Goal: Task Accomplishment & Management: Complete application form

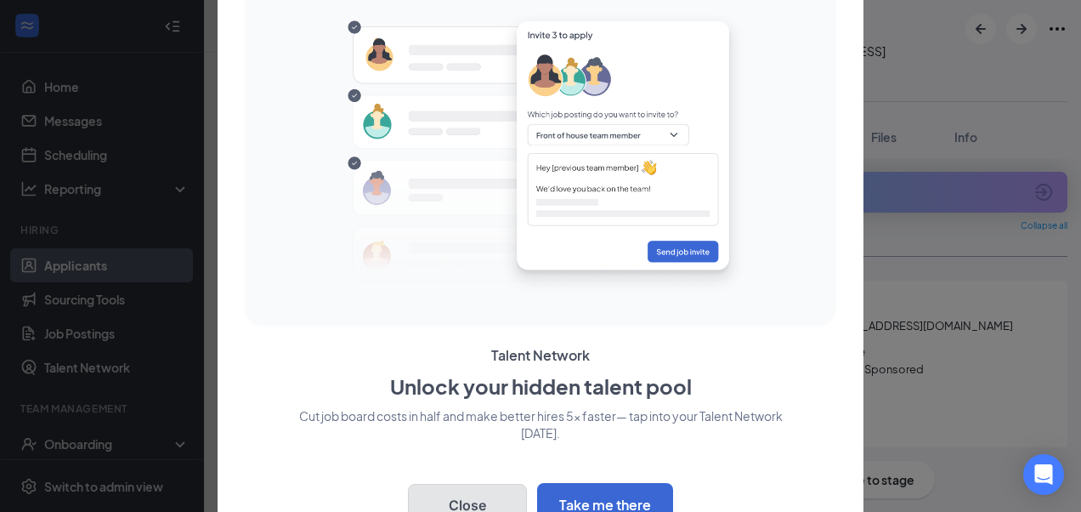
click at [479, 499] on button "Close" at bounding box center [467, 505] width 119 height 43
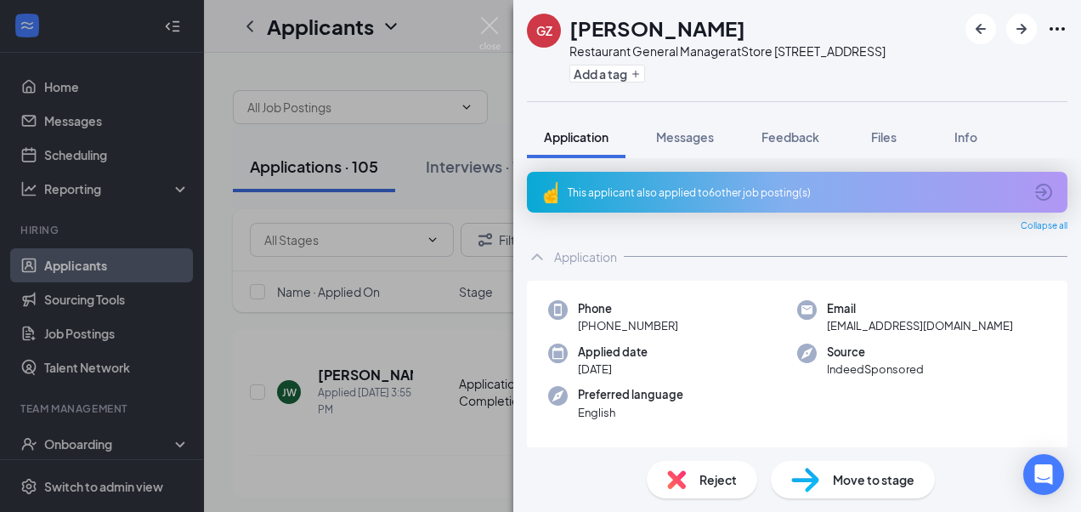
click at [428, 241] on div "GZ [PERSON_NAME] Restaurant General Manager at Store [STREET_ADDRESS] Add a tag…" at bounding box center [540, 256] width 1081 height 512
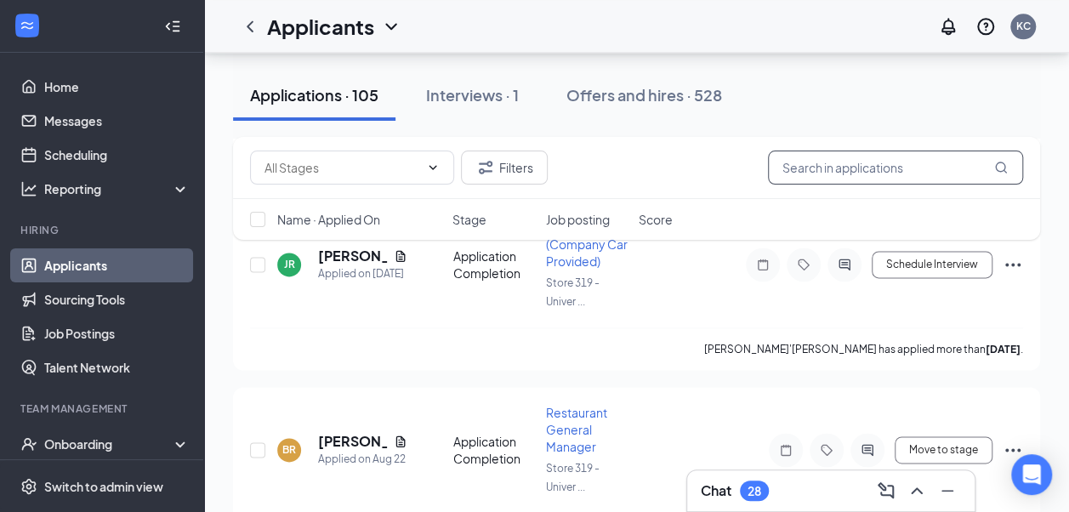
scroll to position [1020, 0]
click at [815, 170] on input "text" at bounding box center [895, 167] width 255 height 34
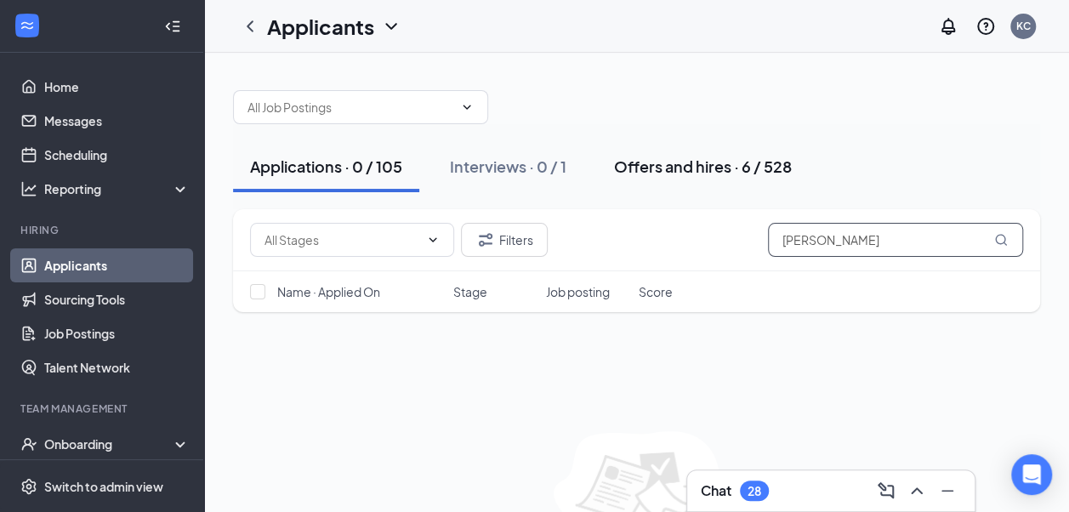
type input "[PERSON_NAME]"
click at [661, 157] on button "Offers and hires · 6 / 528" at bounding box center [703, 166] width 212 height 51
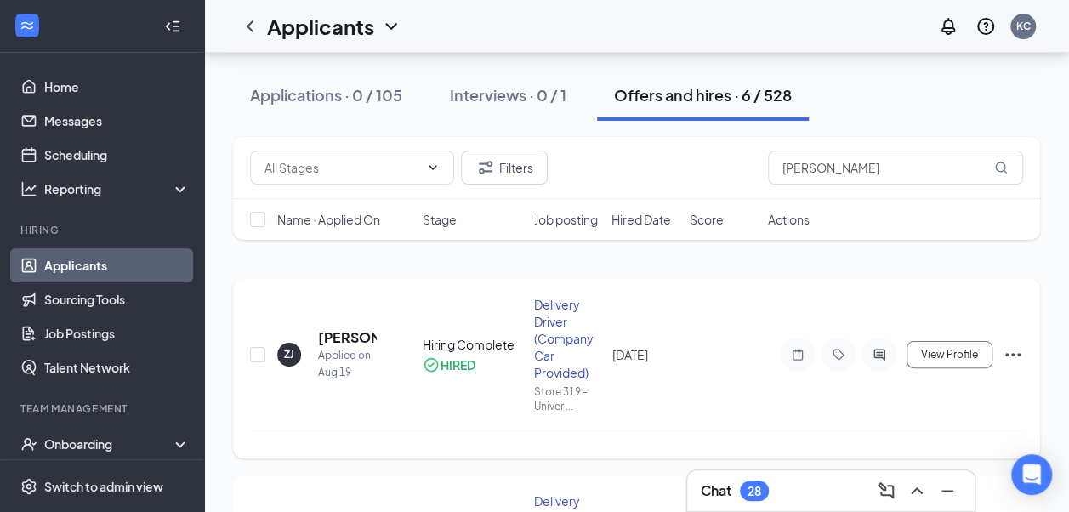
scroll to position [85, 0]
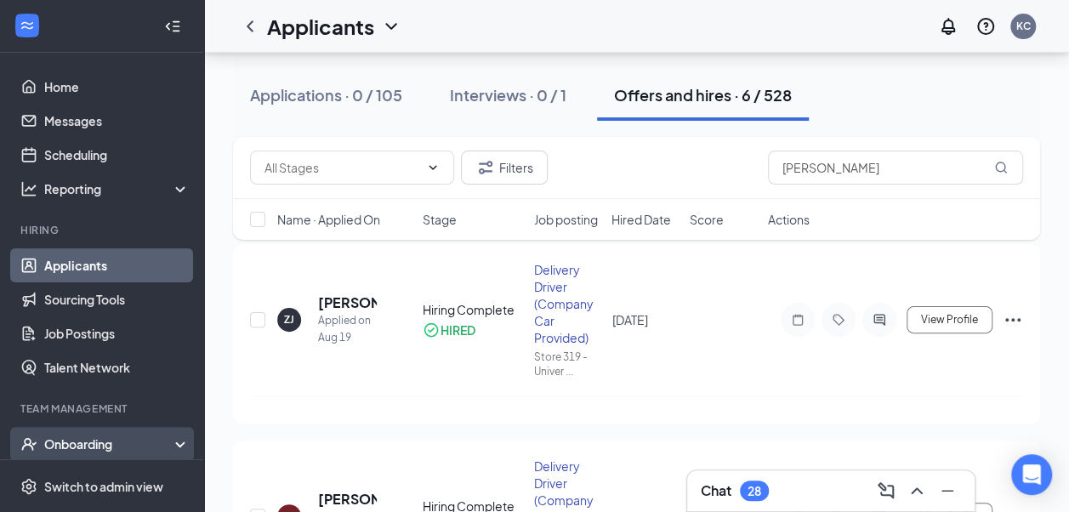
click at [164, 440] on div "Onboarding" at bounding box center [102, 444] width 204 height 34
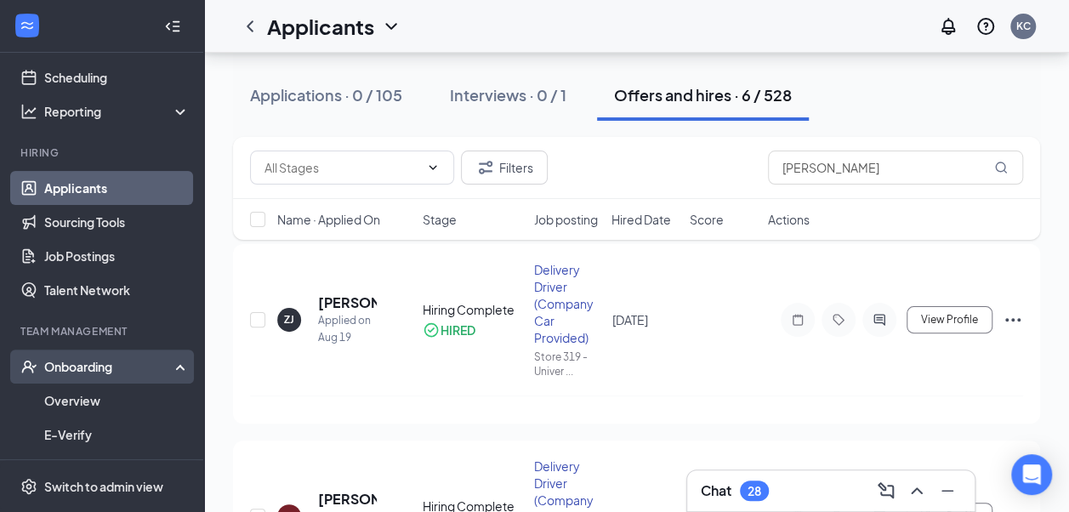
scroll to position [170, 0]
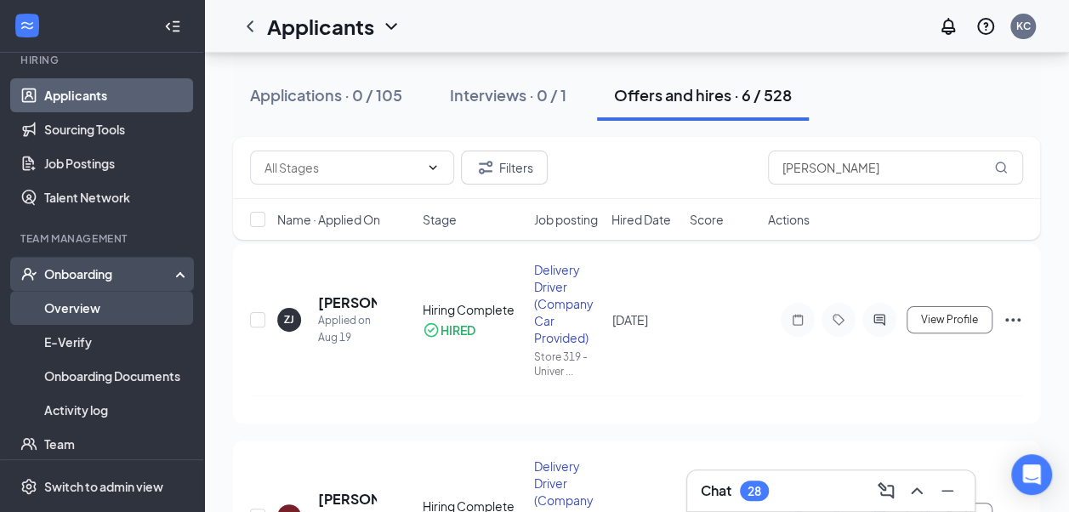
click at [100, 306] on link "Overview" at bounding box center [116, 308] width 145 height 34
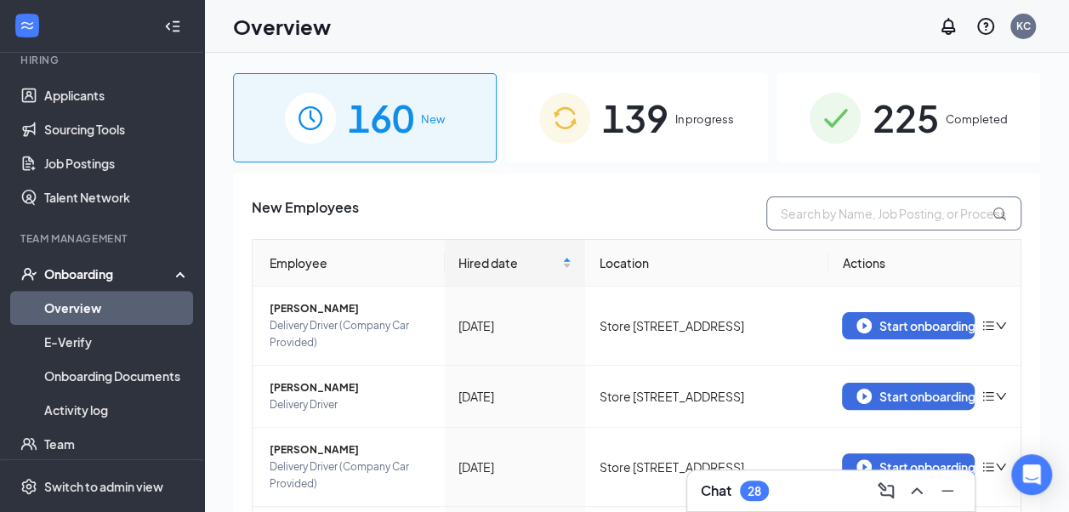
click at [792, 218] on input "text" at bounding box center [893, 213] width 255 height 34
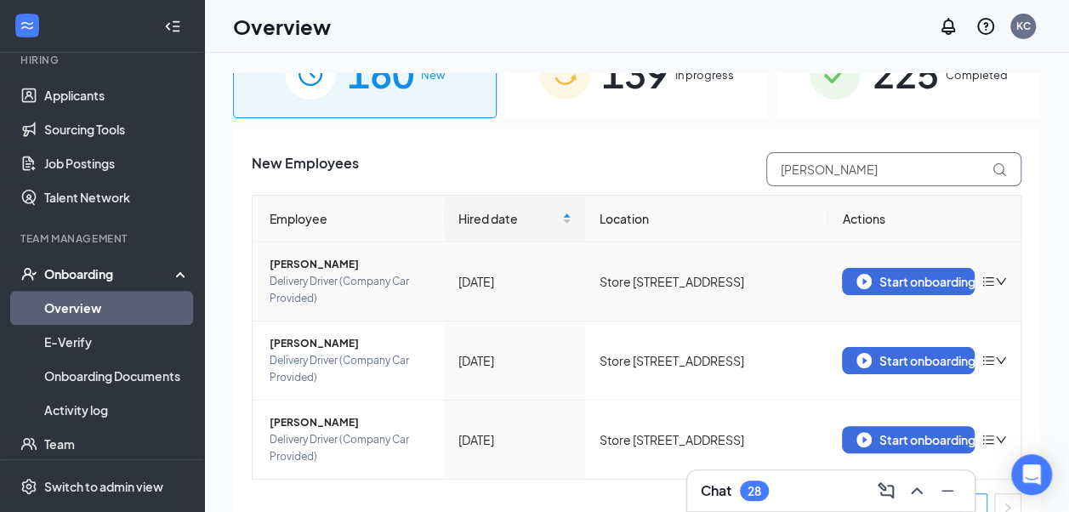
scroll to position [69, 0]
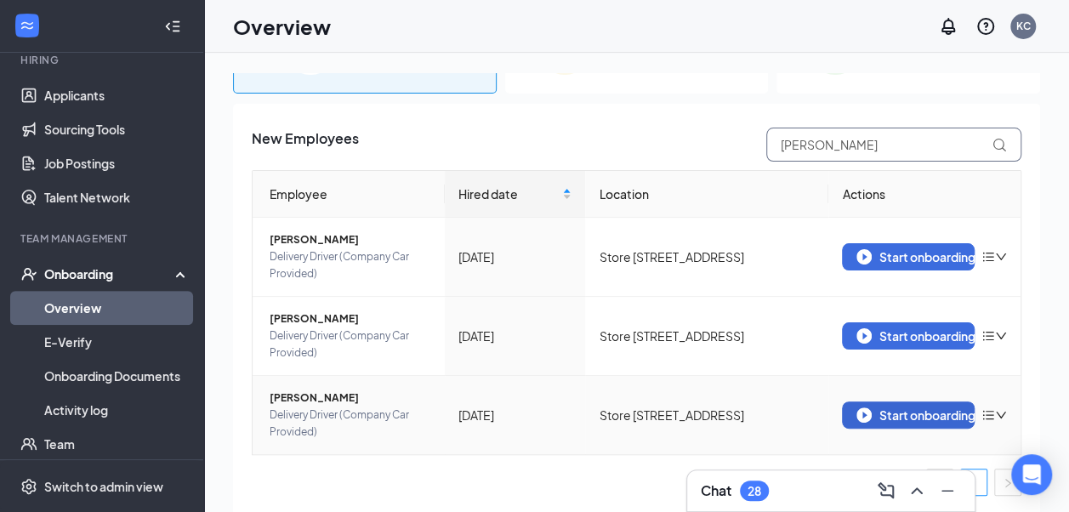
type input "[PERSON_NAME]"
click at [901, 405] on button "Start onboarding" at bounding box center [908, 414] width 133 height 27
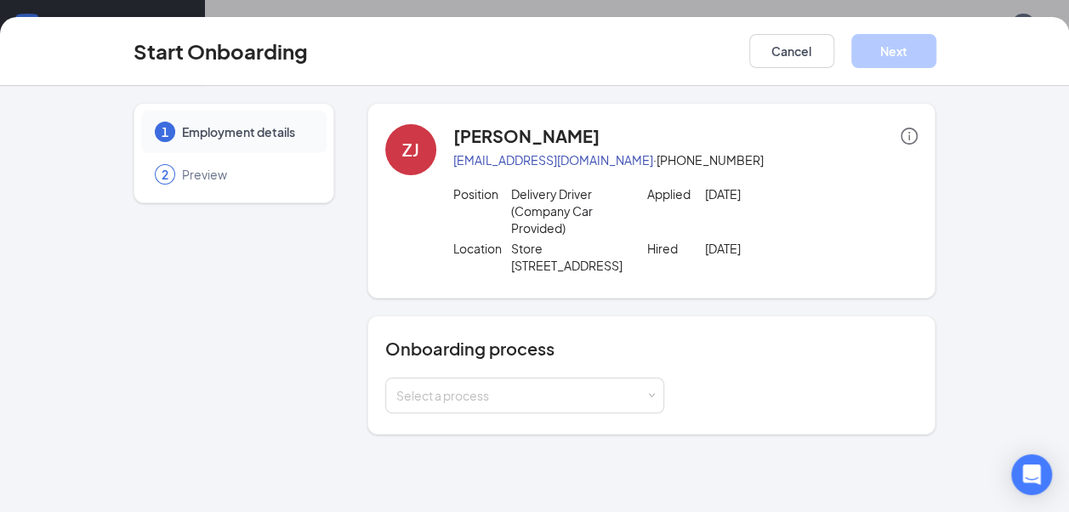
click at [595, 411] on div "Onboarding process Select a process" at bounding box center [651, 374] width 569 height 119
click at [663, 395] on div "Select a process" at bounding box center [524, 395] width 279 height 36
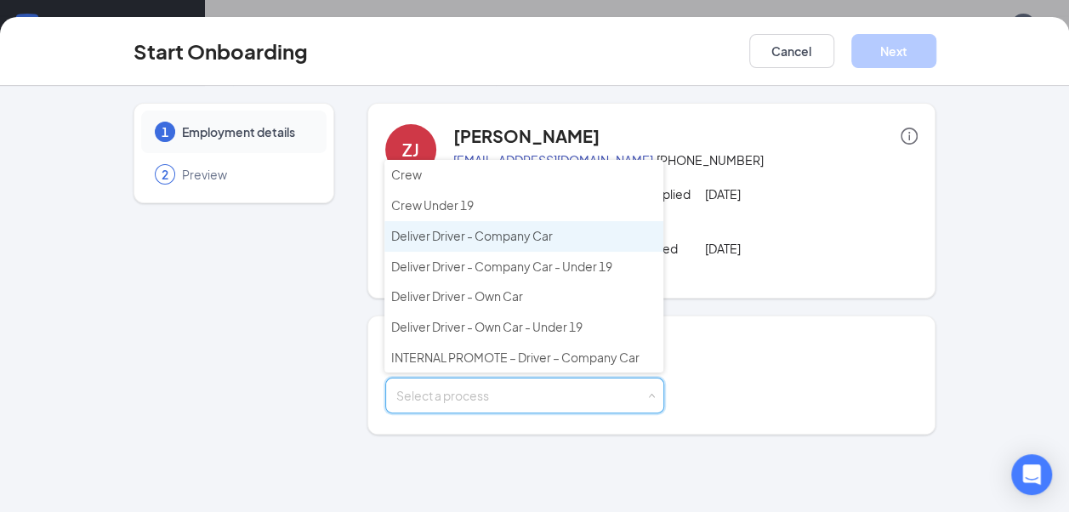
click at [556, 231] on li "Deliver Driver - Company Car" at bounding box center [523, 236] width 279 height 31
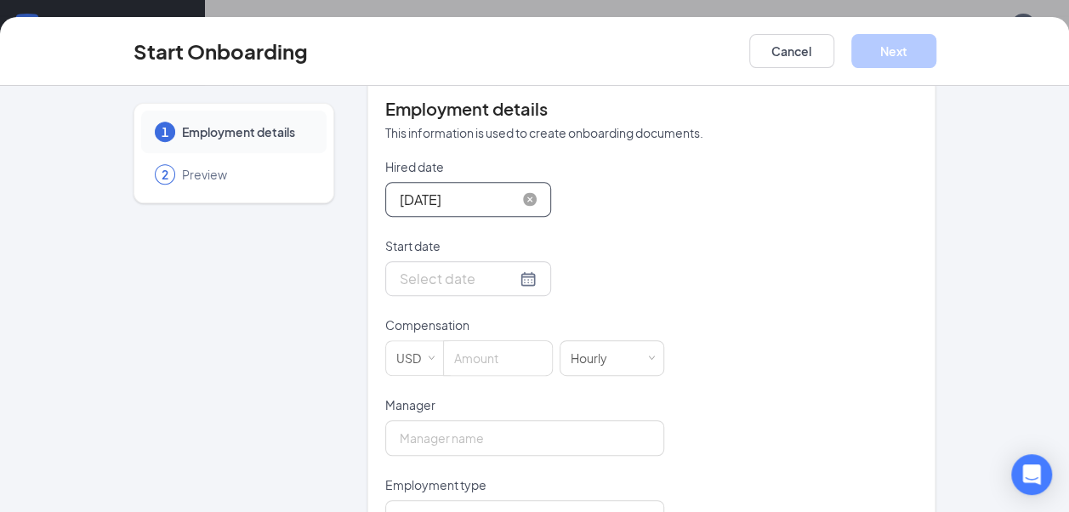
scroll to position [425, 0]
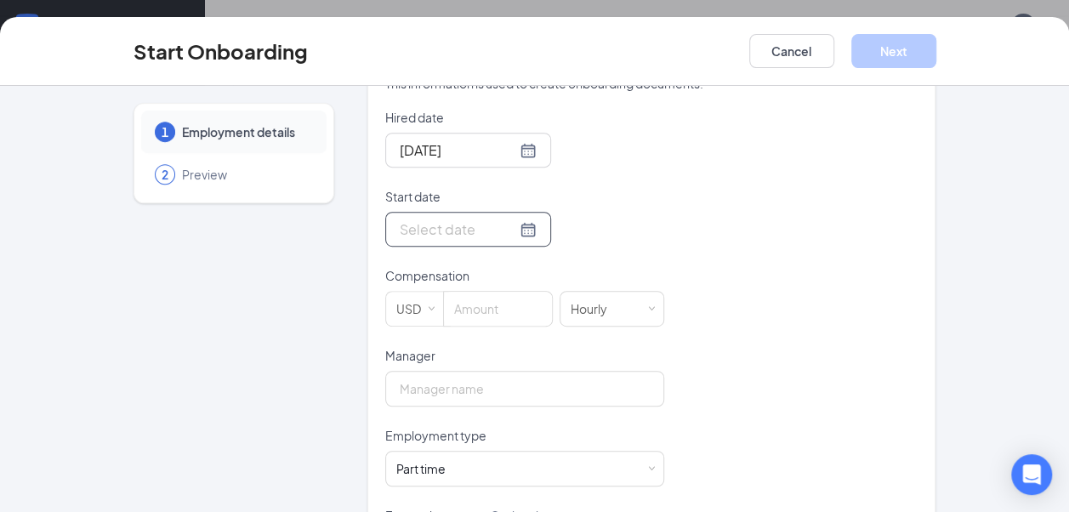
click at [437, 224] on input "Start date" at bounding box center [458, 228] width 116 height 21
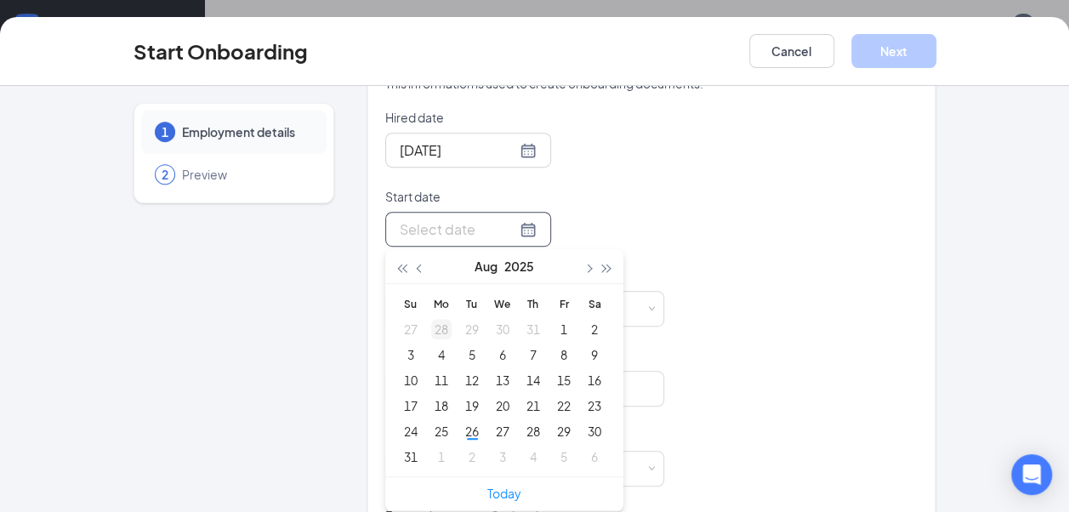
type input "[DATE]"
click at [583, 268] on button "button" at bounding box center [587, 266] width 19 height 34
type input "[DATE]"
click at [431, 350] on div "8" at bounding box center [441, 354] width 20 height 20
click at [431, 350] on p "Manager" at bounding box center [524, 355] width 279 height 17
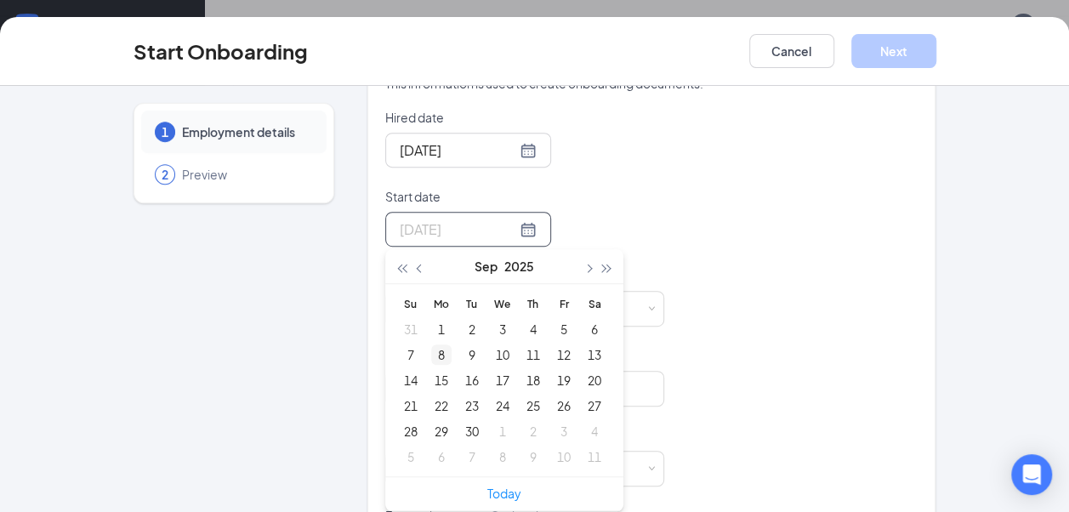
click at [431, 371] on input "Manager" at bounding box center [524, 389] width 279 height 36
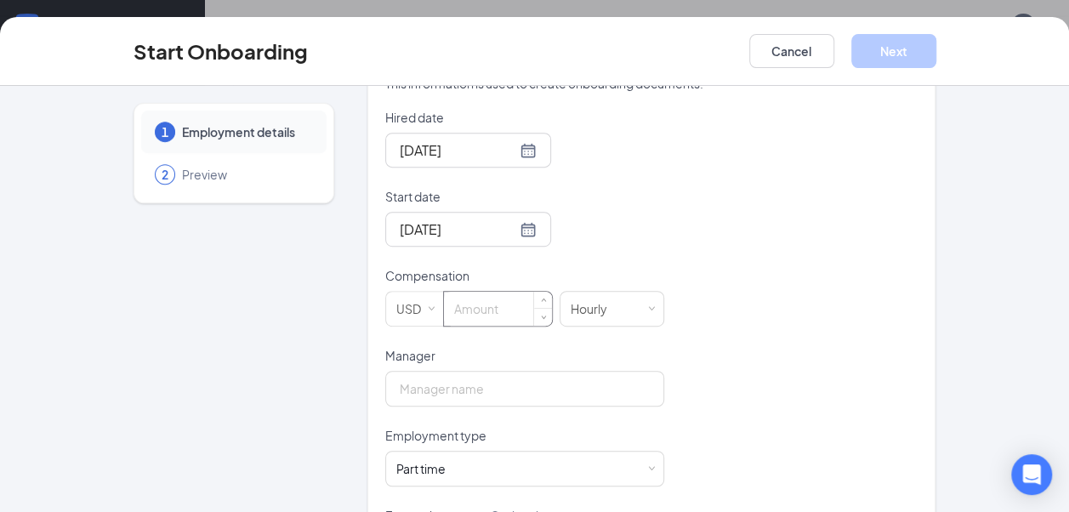
click at [490, 309] on input at bounding box center [498, 309] width 108 height 34
type input "9"
click at [458, 386] on input "Manager" at bounding box center [524, 389] width 279 height 36
type input "[PERSON_NAME] CONGRESS"
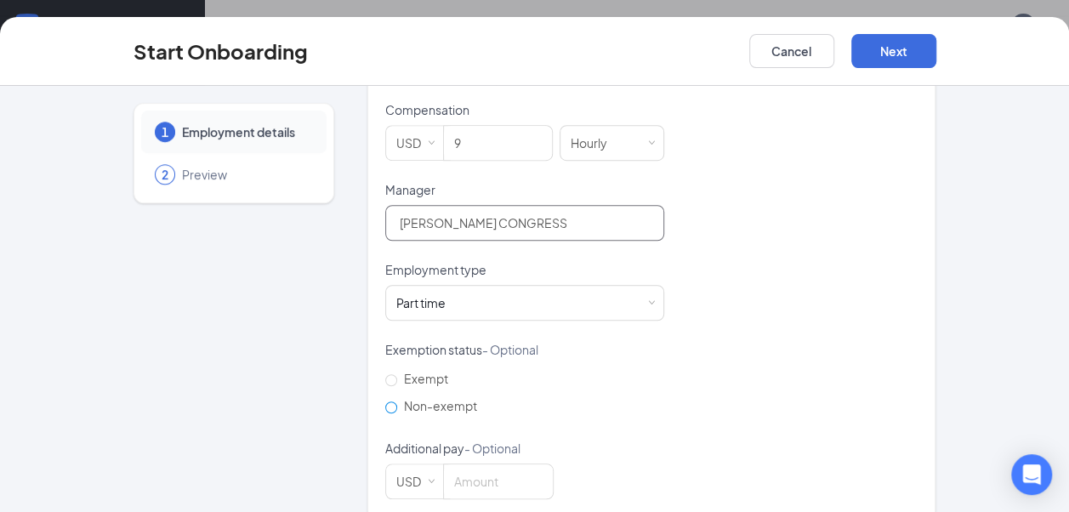
scroll to position [613, 0]
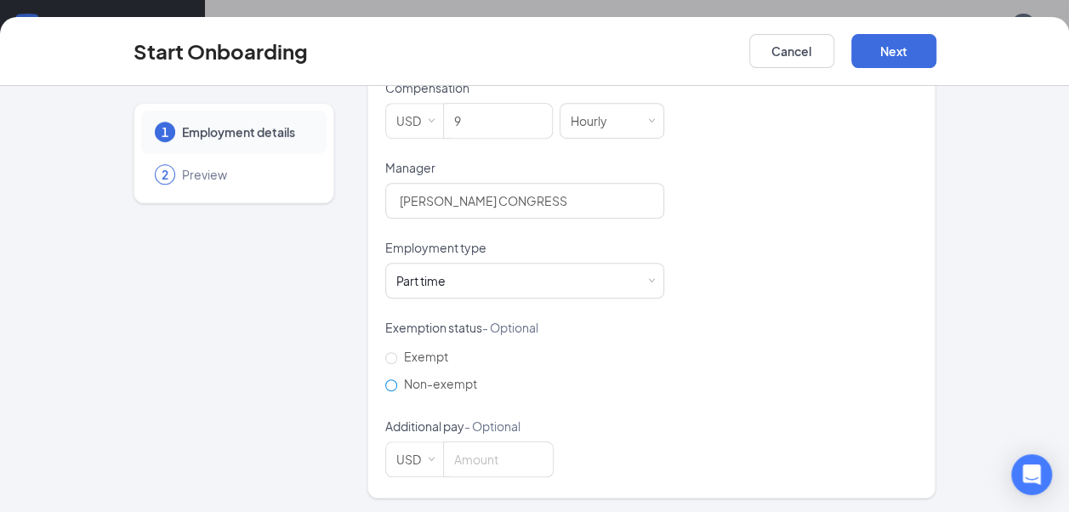
click at [399, 377] on span "Non-exempt" at bounding box center [440, 383] width 87 height 15
click at [397, 379] on input "Non-exempt" at bounding box center [391, 385] width 12 height 12
radio input "true"
click at [389, 379] on span at bounding box center [391, 385] width 12 height 12
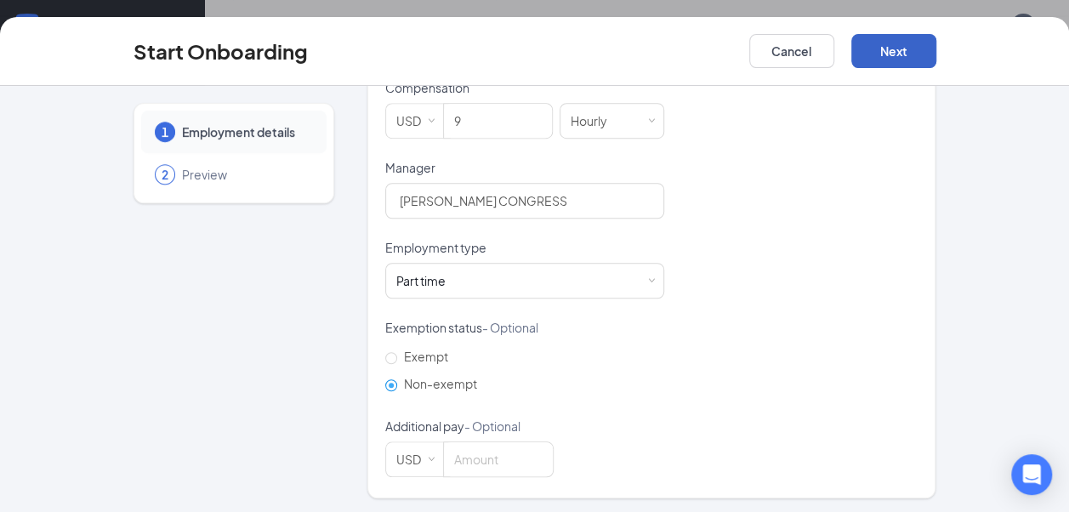
click at [893, 53] on button "Next" at bounding box center [893, 51] width 85 height 34
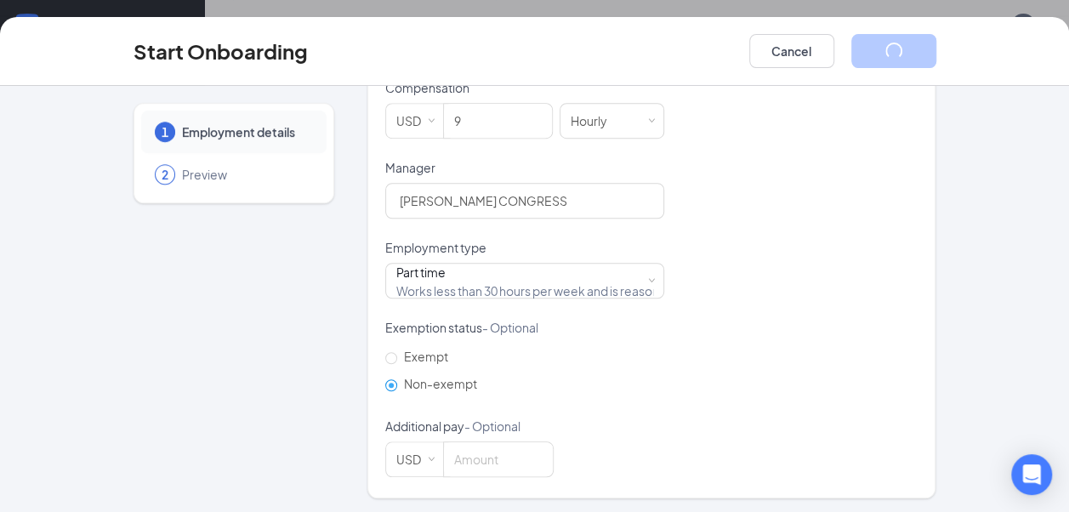
scroll to position [137, 0]
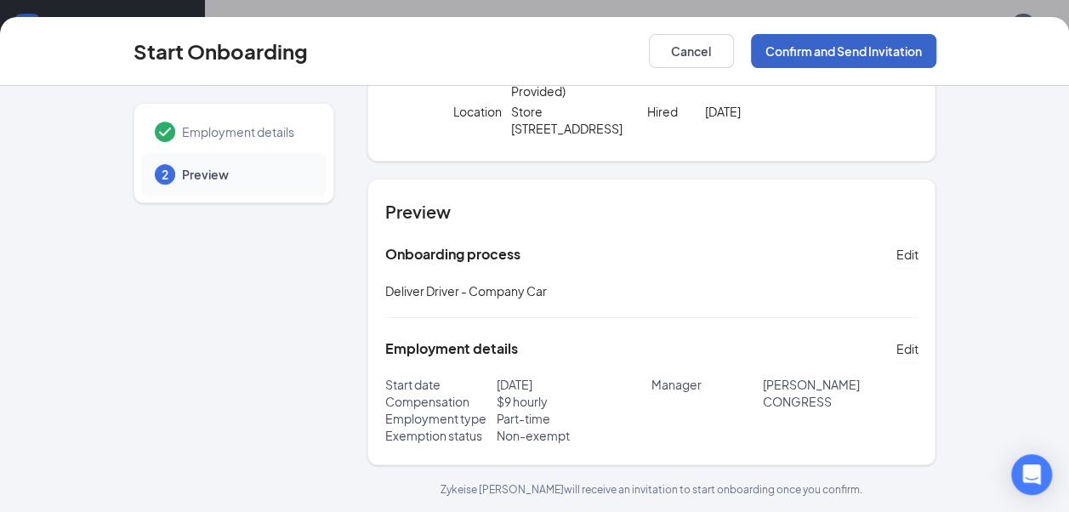
click at [840, 49] on button "Confirm and Send Invitation" at bounding box center [843, 51] width 185 height 34
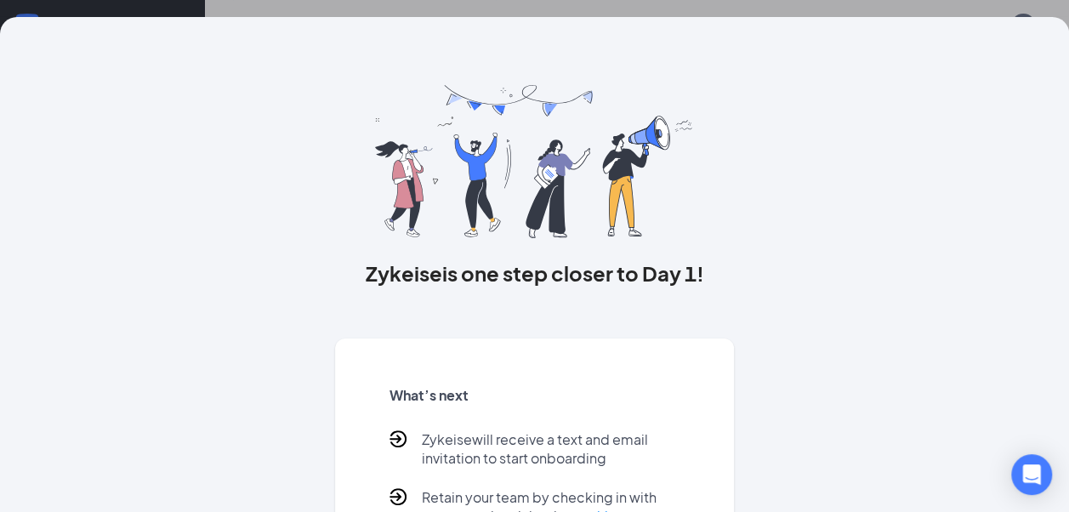
scroll to position [0, 0]
click at [519, 447] on p "Zykeise will receive a text and email invitation to start onboarding" at bounding box center [551, 448] width 258 height 37
